Goal: Obtain resource: Obtain resource

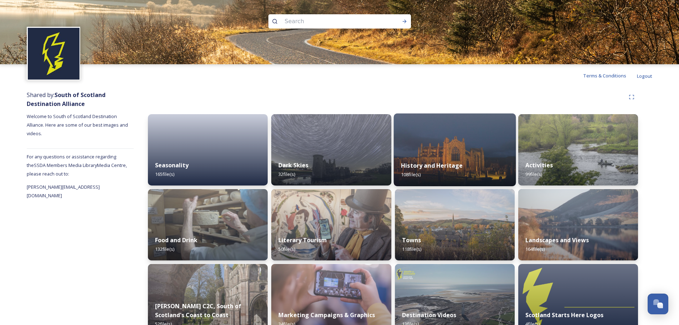
scroll to position [92, 0]
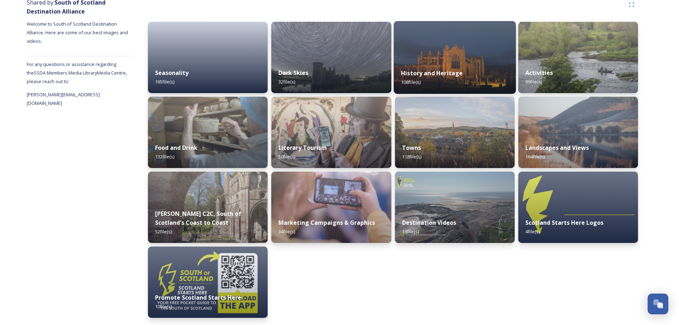
click at [479, 60] on img at bounding box center [455, 57] width 122 height 73
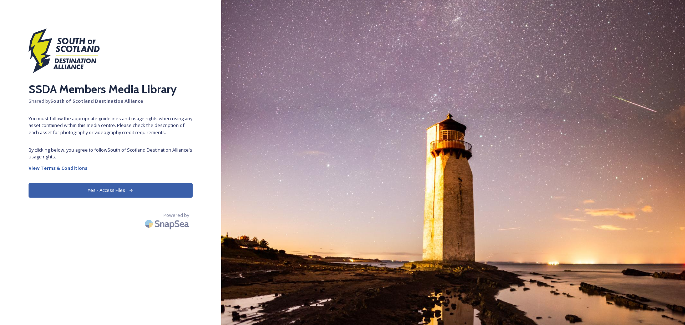
click at [131, 191] on icon at bounding box center [130, 190] width 3 height 3
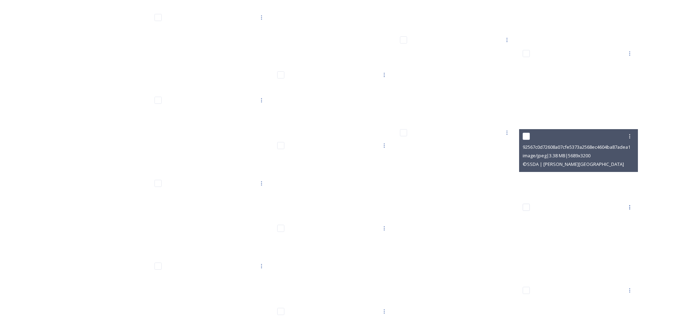
scroll to position [2210, 0]
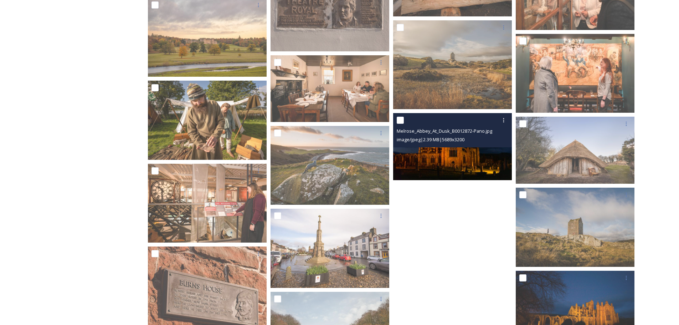
click at [416, 156] on img at bounding box center [452, 146] width 119 height 67
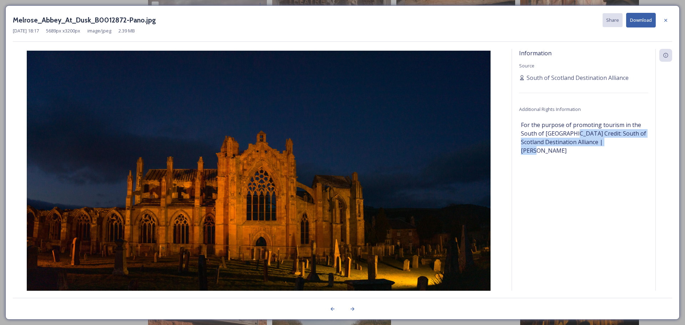
drag, startPoint x: 622, startPoint y: 141, endPoint x: 569, endPoint y: 135, distance: 54.1
click at [569, 135] on span "For the purpose of promoting tourism in the South of Scotland Credit: South of …" at bounding box center [583, 138] width 125 height 34
copy span "Credit: South of Scotland Destination Alliance | Duncan Ireland"
